Goal: Check status: Check status

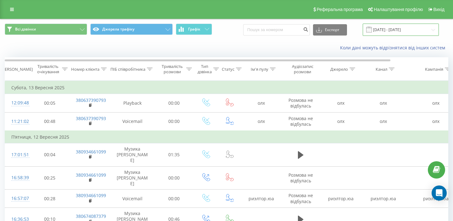
click at [414, 30] on input "[DATE] - [DATE]" at bounding box center [400, 30] width 76 height 12
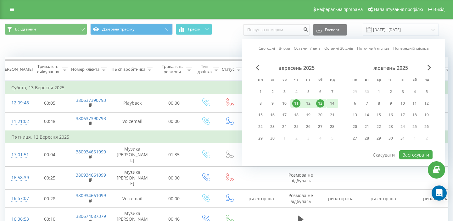
click at [327, 106] on div "14" at bounding box center [332, 103] width 12 height 9
click at [299, 103] on div "11" at bounding box center [296, 103] width 8 height 8
click at [418, 155] on button "Застосувати" at bounding box center [415, 154] width 33 height 9
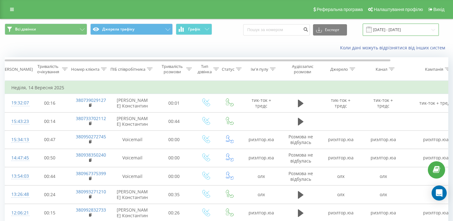
click at [399, 29] on input "[DATE] - [DATE]" at bounding box center [400, 30] width 76 height 12
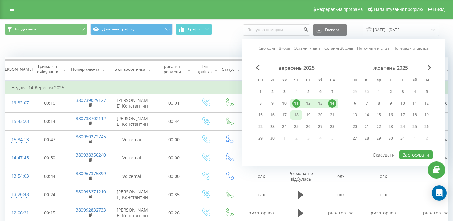
click at [298, 116] on div "18" at bounding box center [296, 115] width 8 height 8
click at [324, 116] on div "20" at bounding box center [320, 114] width 12 height 9
click at [306, 114] on div "19" at bounding box center [308, 115] width 8 height 8
click at [322, 115] on div "20" at bounding box center [320, 115] width 8 height 8
click at [412, 154] on button "Застосувати" at bounding box center [415, 154] width 33 height 9
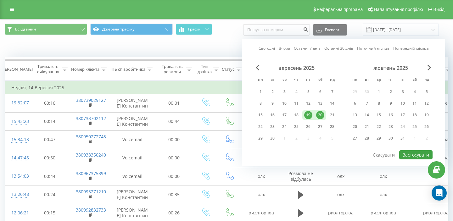
type input "[DATE] - [DATE]"
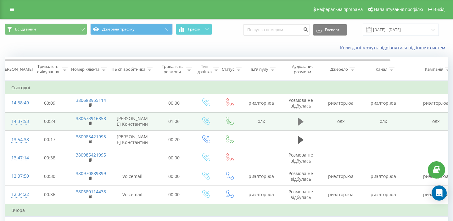
click at [303, 124] on icon at bounding box center [301, 121] width 6 height 9
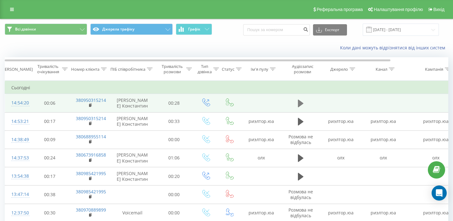
click at [302, 100] on icon at bounding box center [301, 103] width 6 height 9
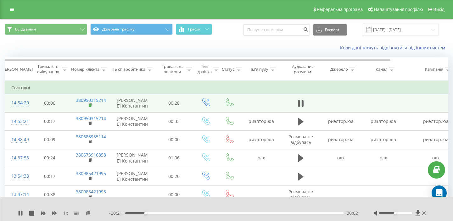
click at [90, 104] on rect at bounding box center [90, 105] width 2 height 3
